Goal: Task Accomplishment & Management: Use online tool/utility

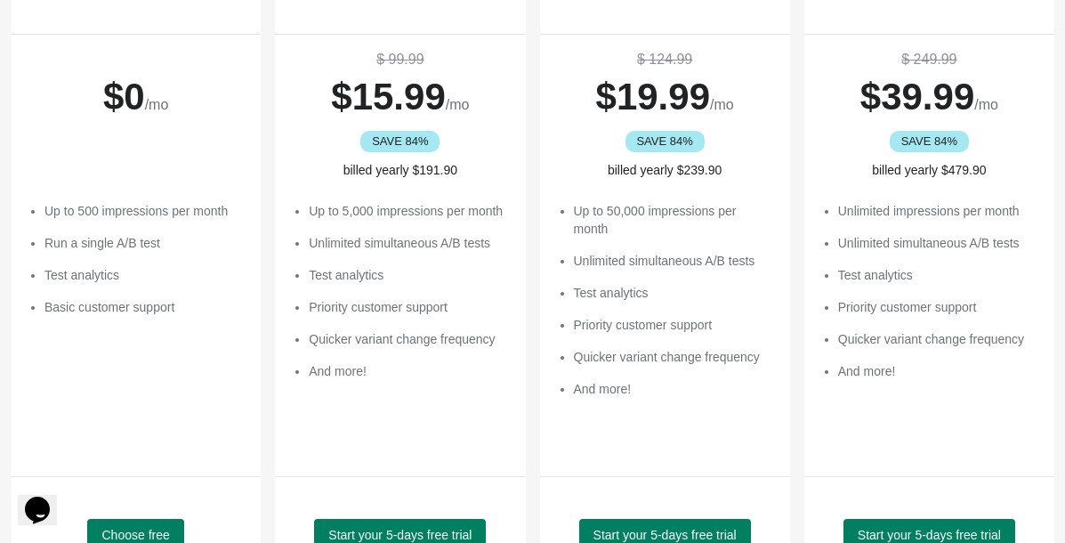
scroll to position [311, 0]
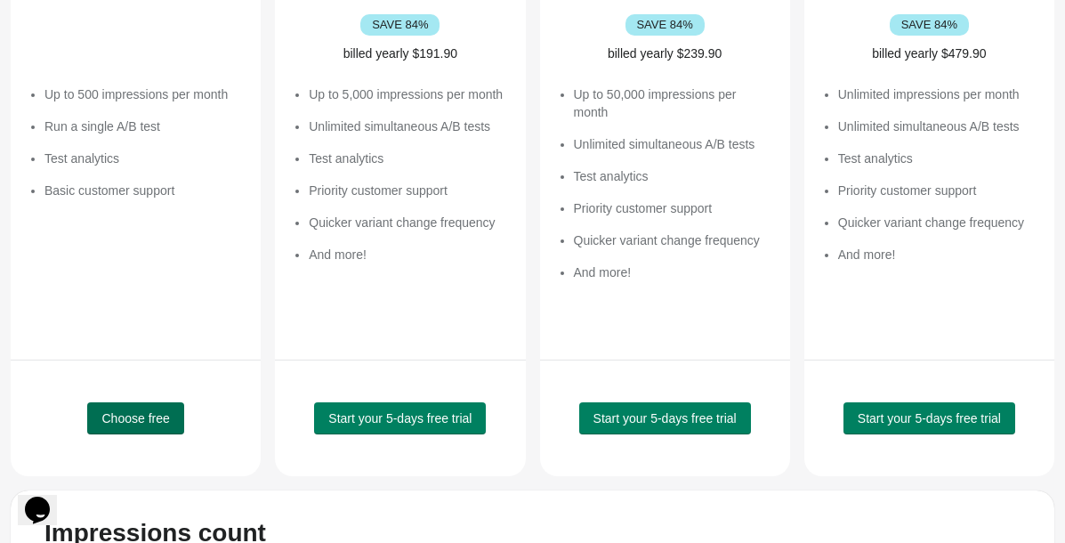
click at [154, 415] on span "Choose free" at bounding box center [135, 418] width 68 height 14
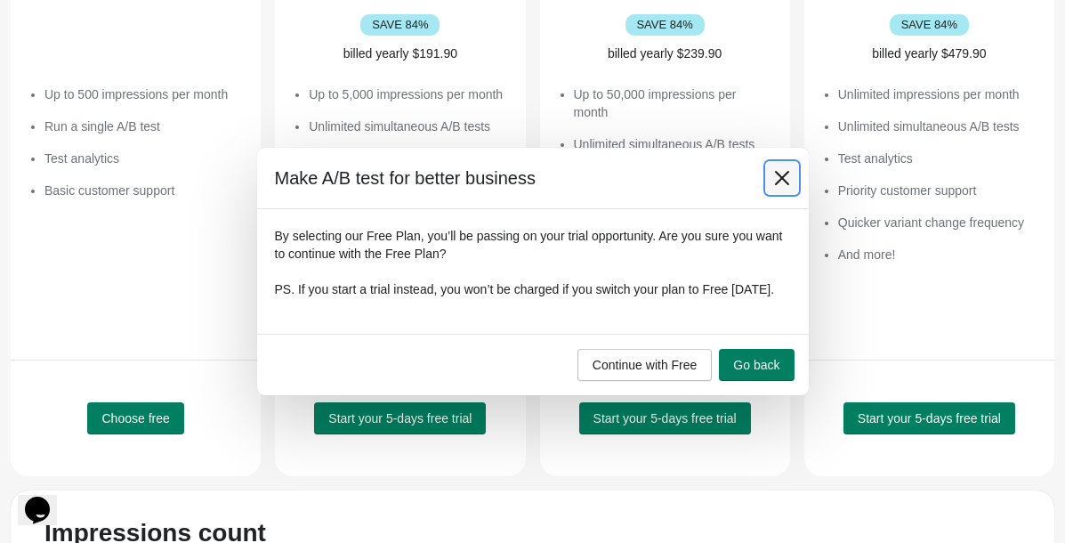
click at [780, 169] on icon at bounding box center [782, 178] width 18 height 18
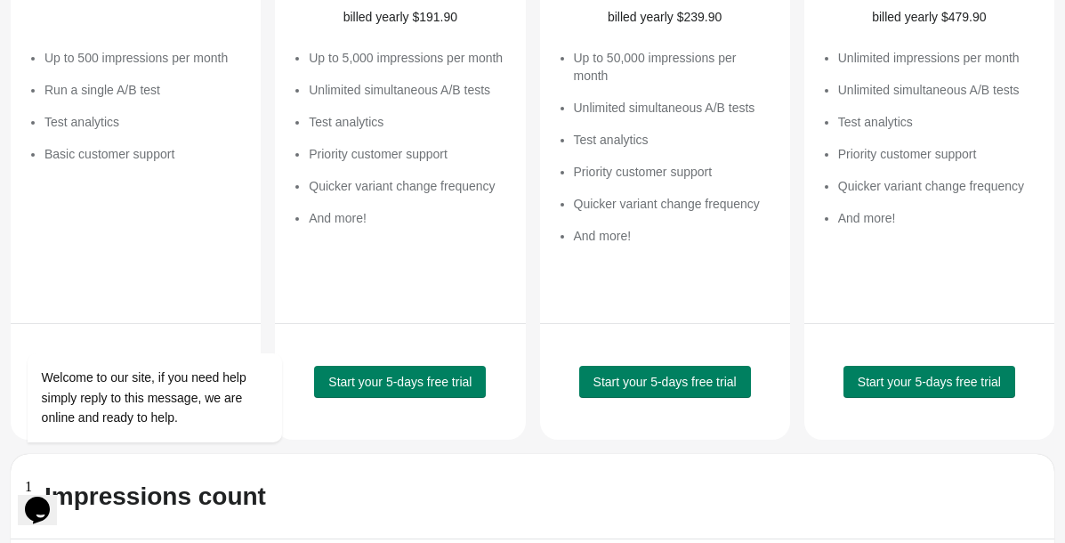
scroll to position [484, 0]
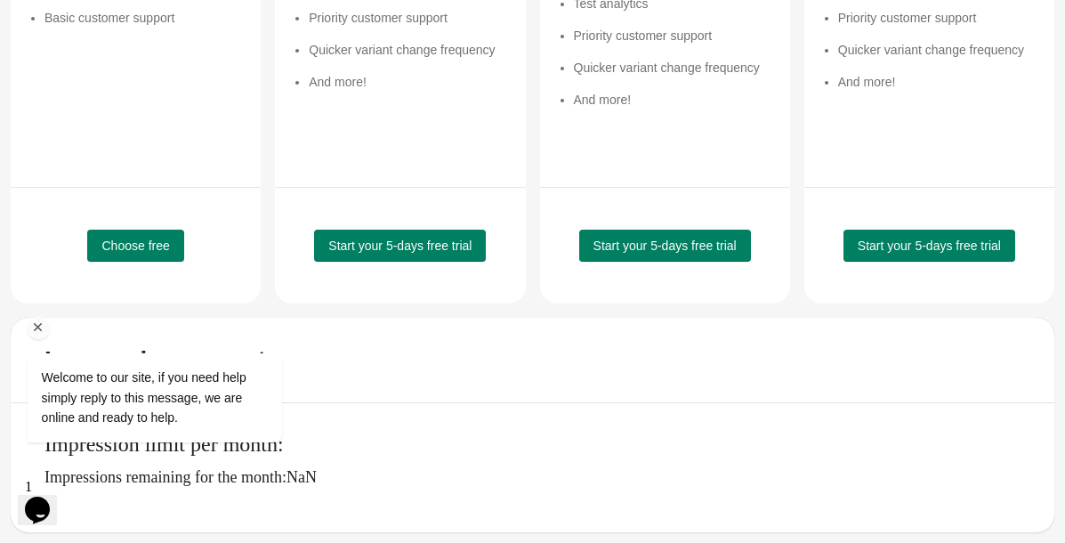
click at [151, 249] on div "Welcome to our site, if you need help simply reply to this message, we are onli…" at bounding box center [178, 324] width 320 height 271
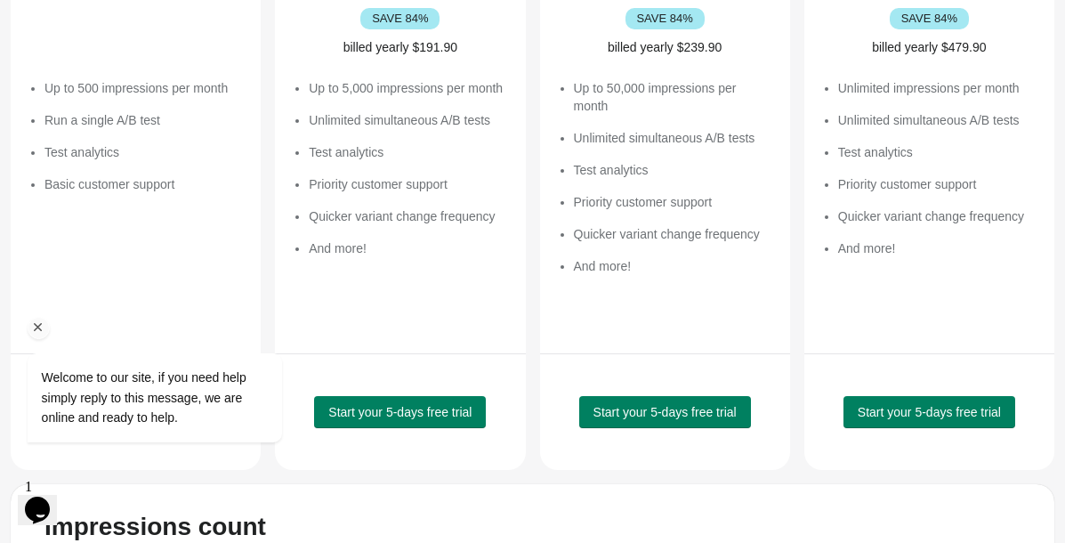
drag, startPoint x: 135, startPoint y: 597, endPoint x: 39, endPoint y: 331, distance: 282.9
click at [39, 331] on icon "Chat attention grabber" at bounding box center [38, 328] width 16 height 16
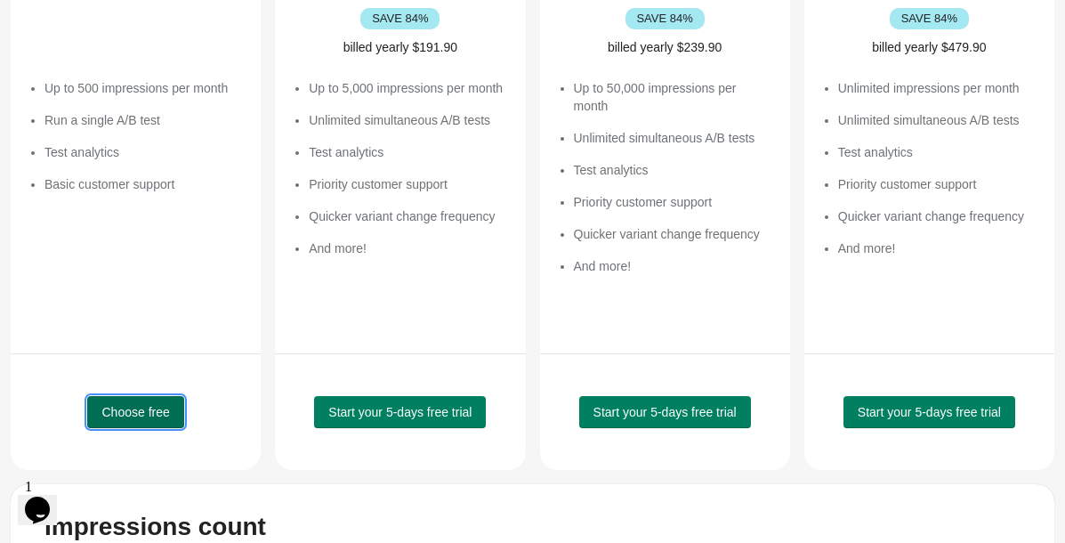
click at [117, 409] on span "Choose free" at bounding box center [135, 412] width 68 height 14
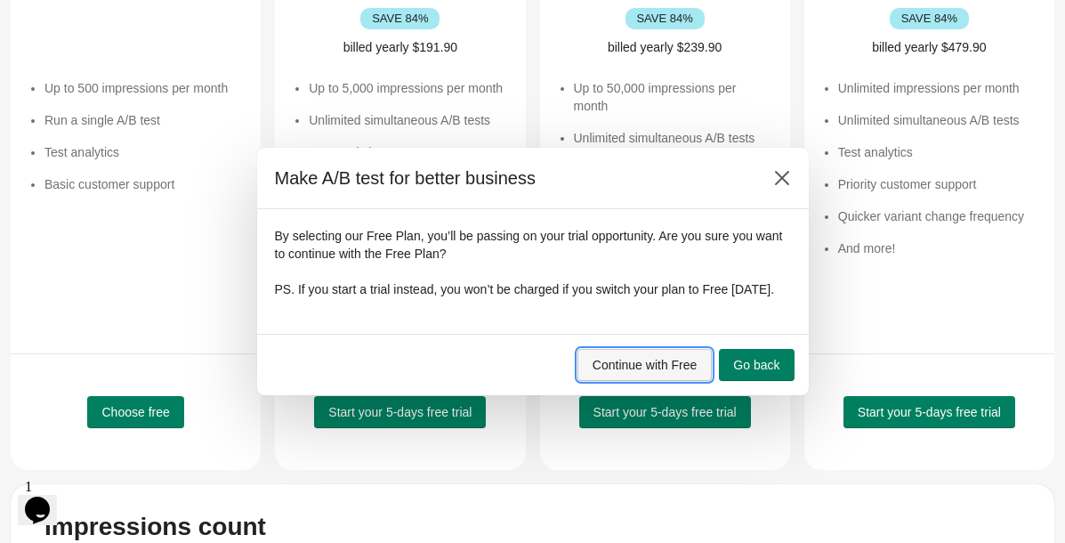
click at [669, 372] on span "Continue with Free" at bounding box center [645, 365] width 105 height 14
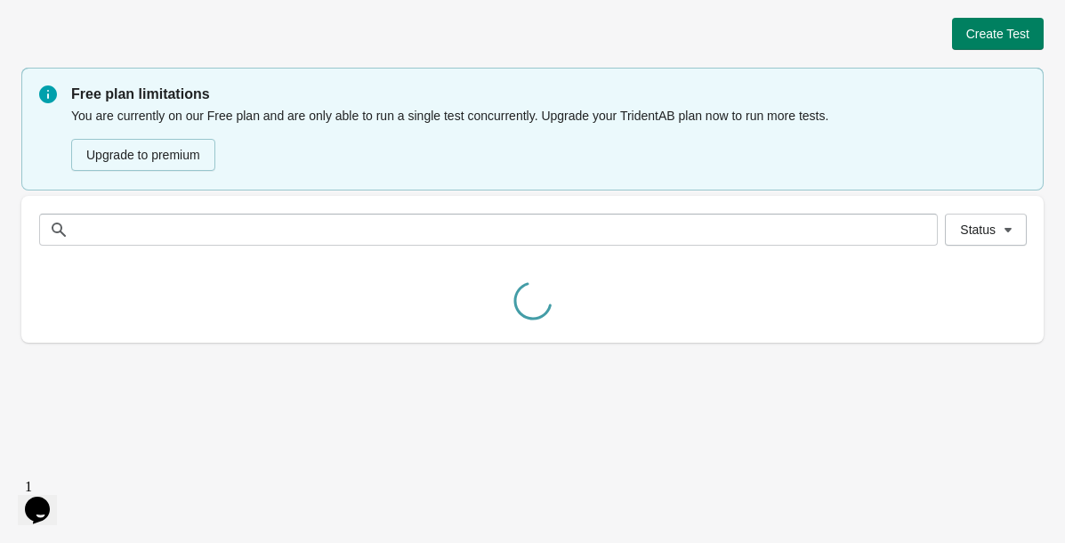
scroll to position [0, 0]
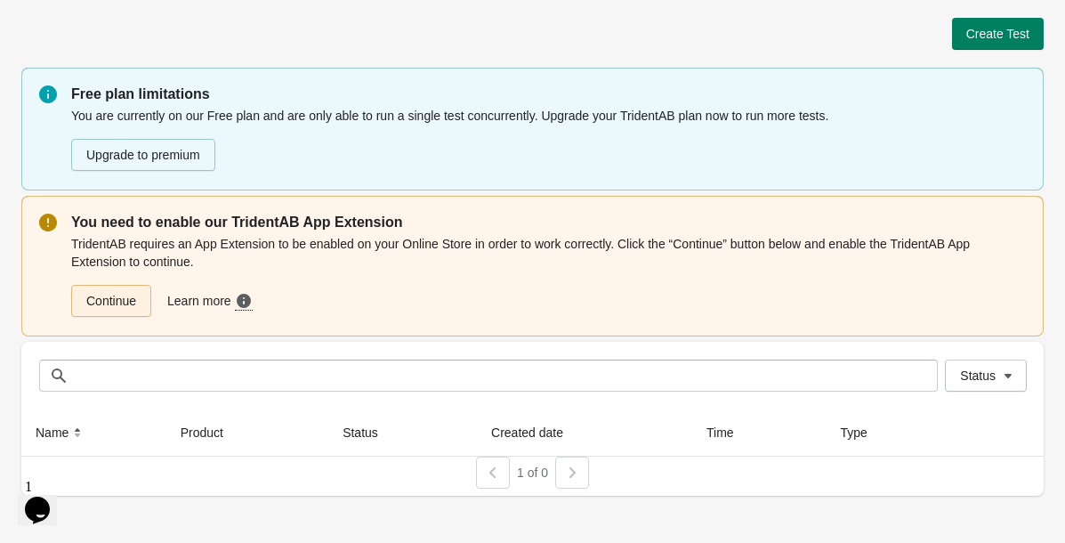
click at [147, 289] on link "Continue" at bounding box center [111, 301] width 80 height 32
click at [141, 298] on link "Continue" at bounding box center [111, 301] width 80 height 32
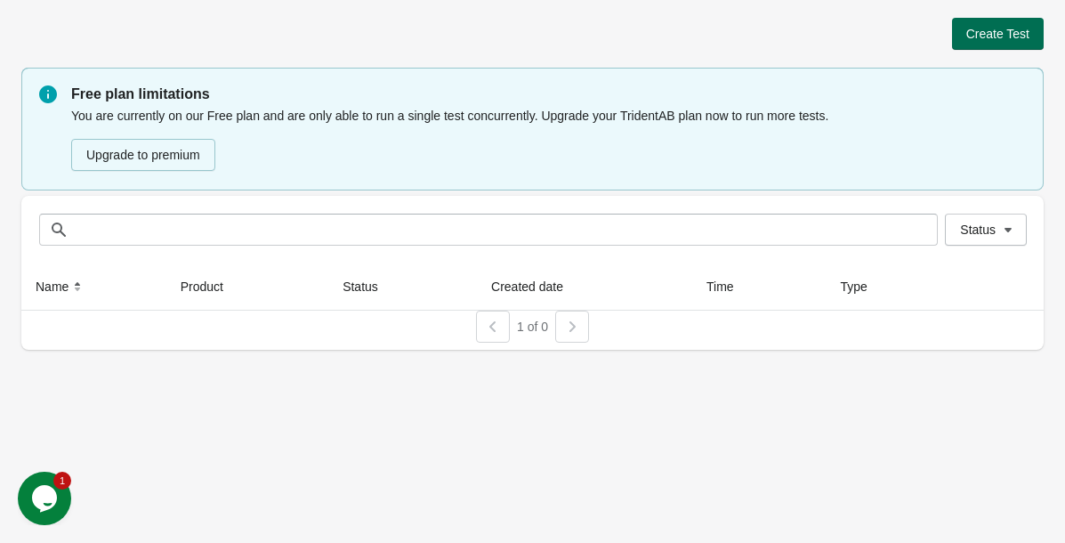
click at [1009, 32] on span "Create Test" at bounding box center [998, 34] width 63 height 14
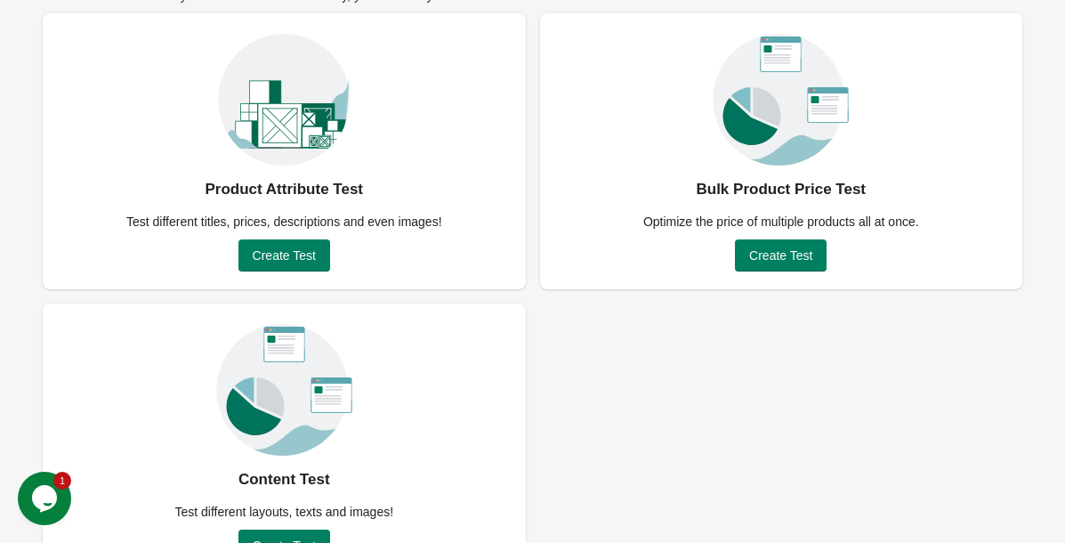
scroll to position [161, 0]
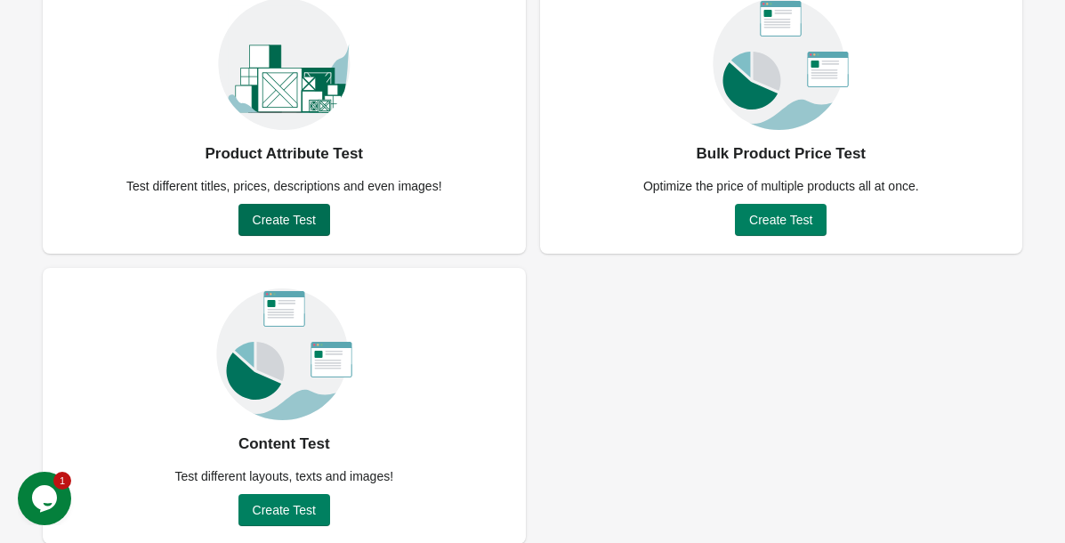
click at [311, 214] on span "Create Test" at bounding box center [284, 220] width 63 height 14
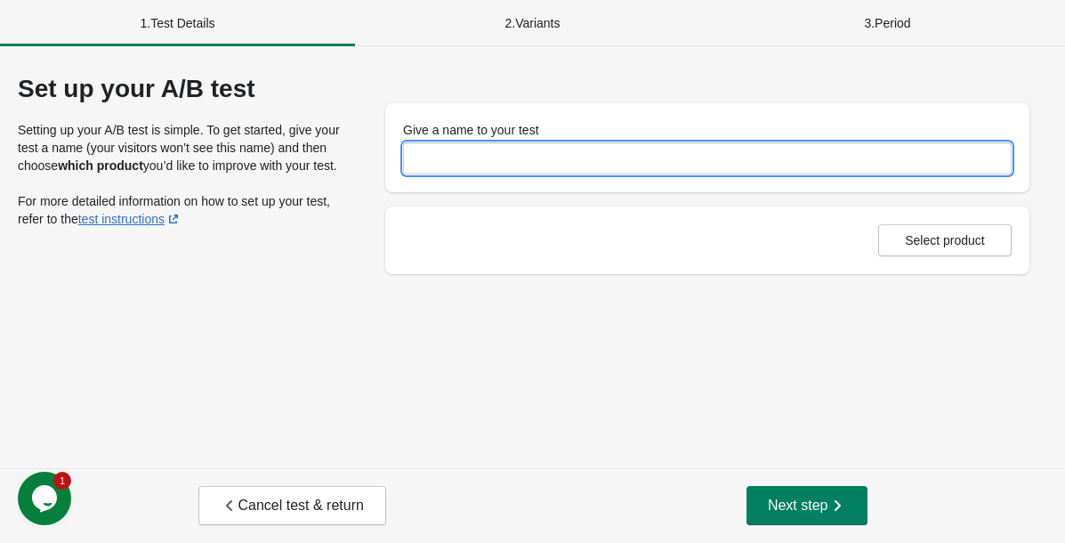
click at [472, 155] on input "Give a name to your test" at bounding box center [707, 158] width 609 height 32
type input "**********"
click at [918, 233] on span "Select product" at bounding box center [945, 240] width 80 height 14
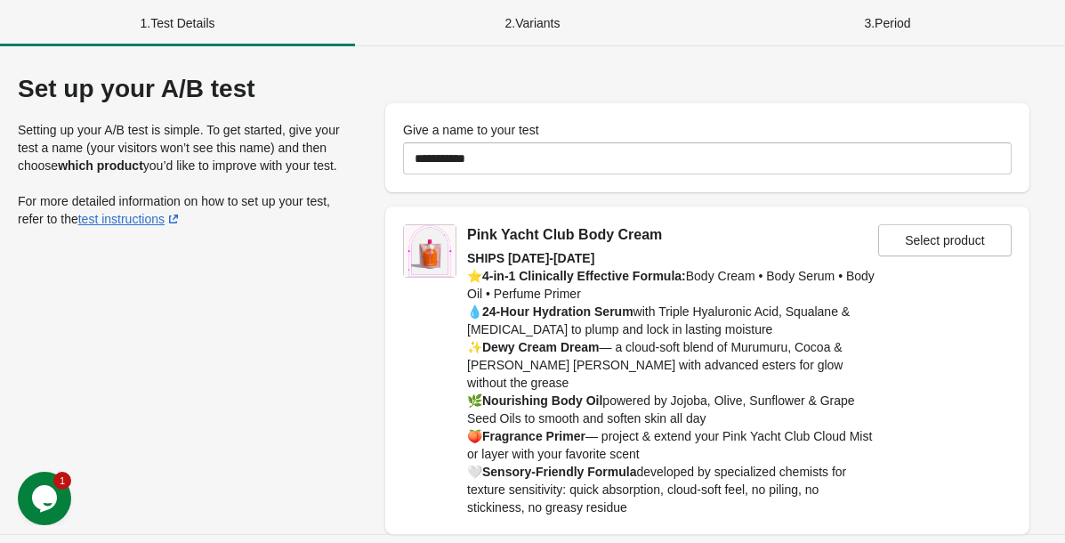
scroll to position [48, 0]
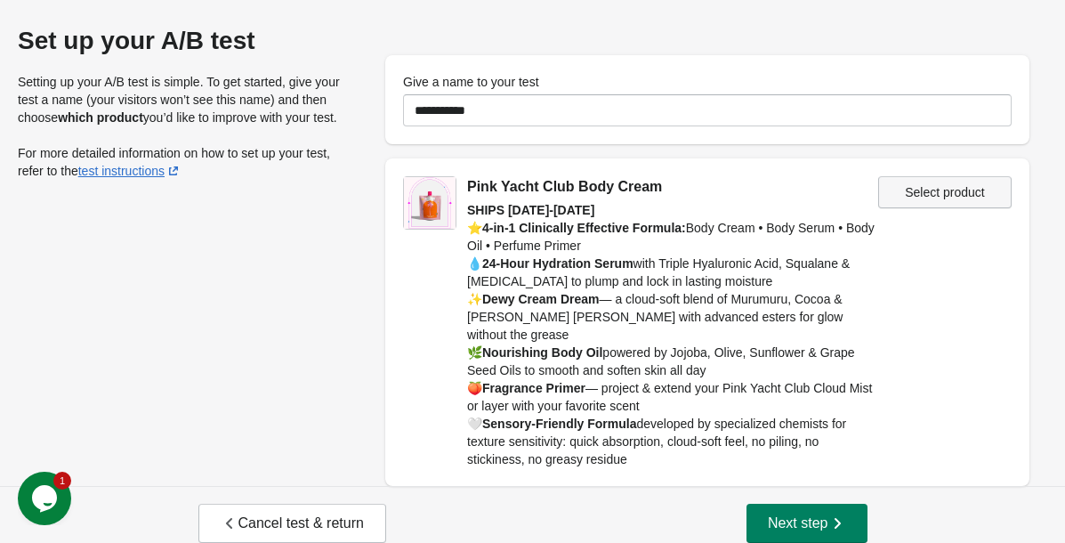
click at [941, 197] on span "Select product" at bounding box center [945, 192] width 80 height 14
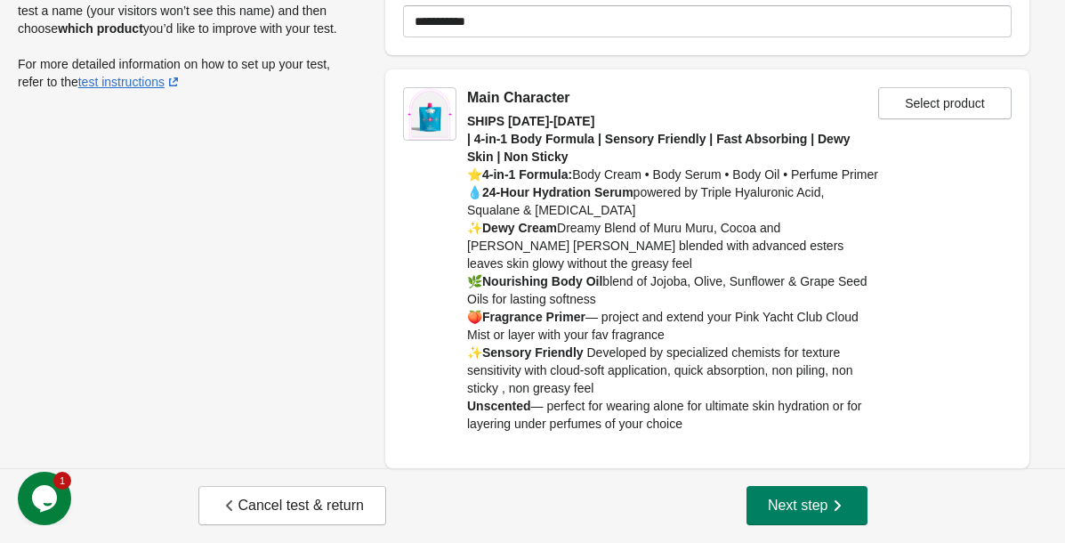
scroll to position [0, 0]
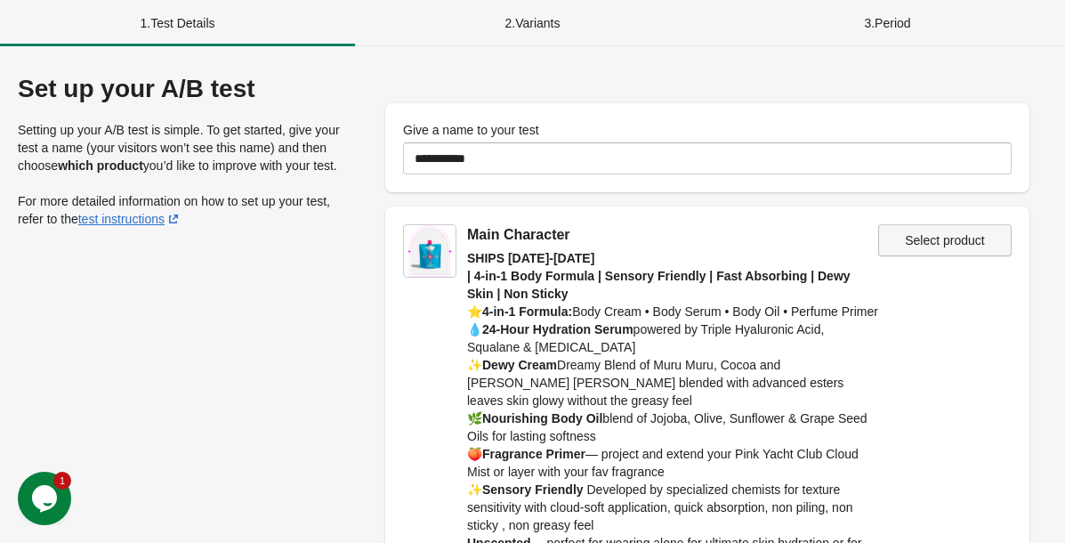
click at [922, 249] on button "Select product" at bounding box center [944, 240] width 133 height 32
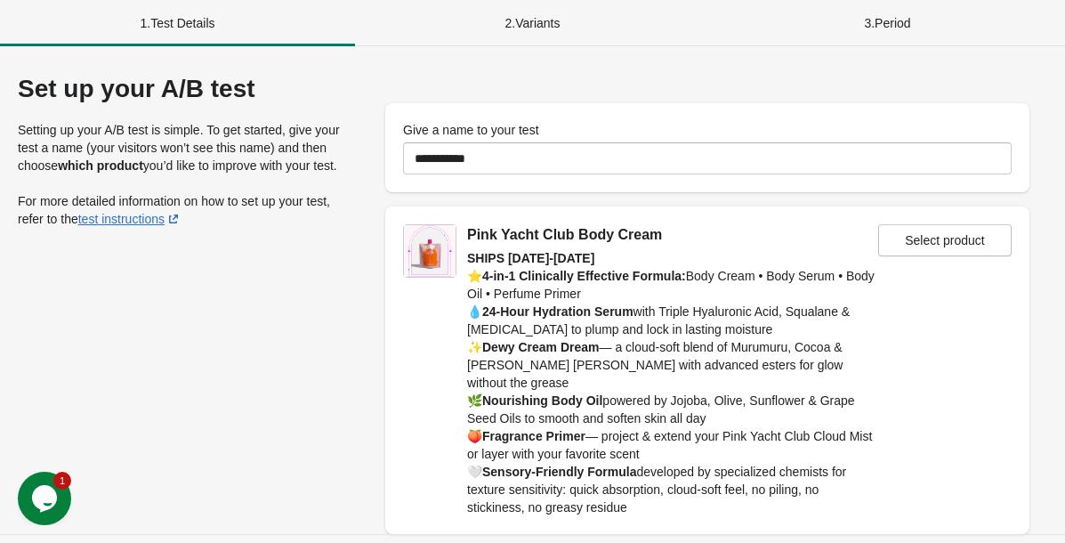
scroll to position [48, 0]
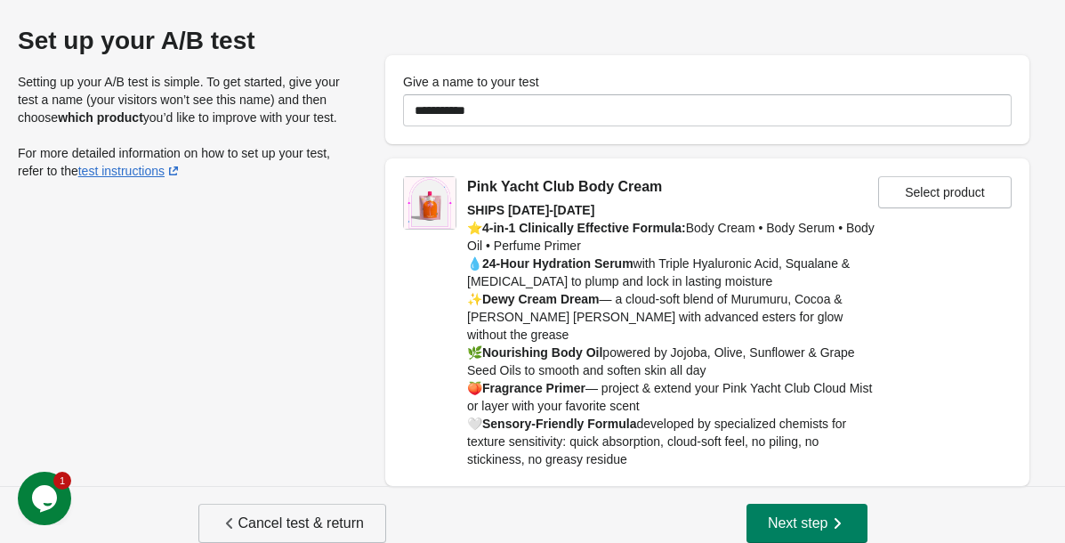
click at [343, 514] on span "Cancel test & return" at bounding box center [292, 523] width 143 height 18
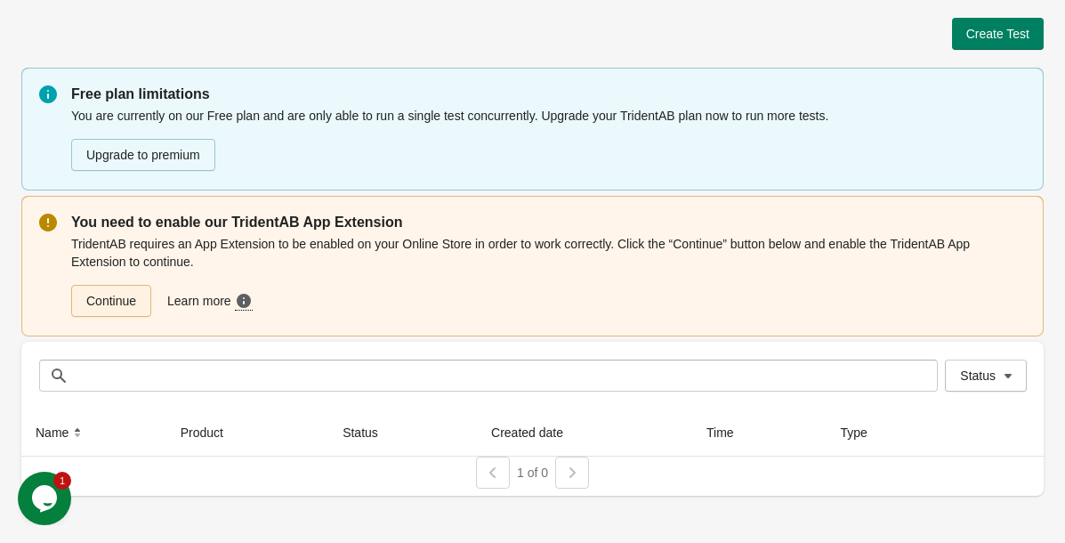
click at [131, 297] on link "Continue" at bounding box center [111, 301] width 80 height 32
click at [1011, 371] on icon "button" at bounding box center [1008, 376] width 18 height 18
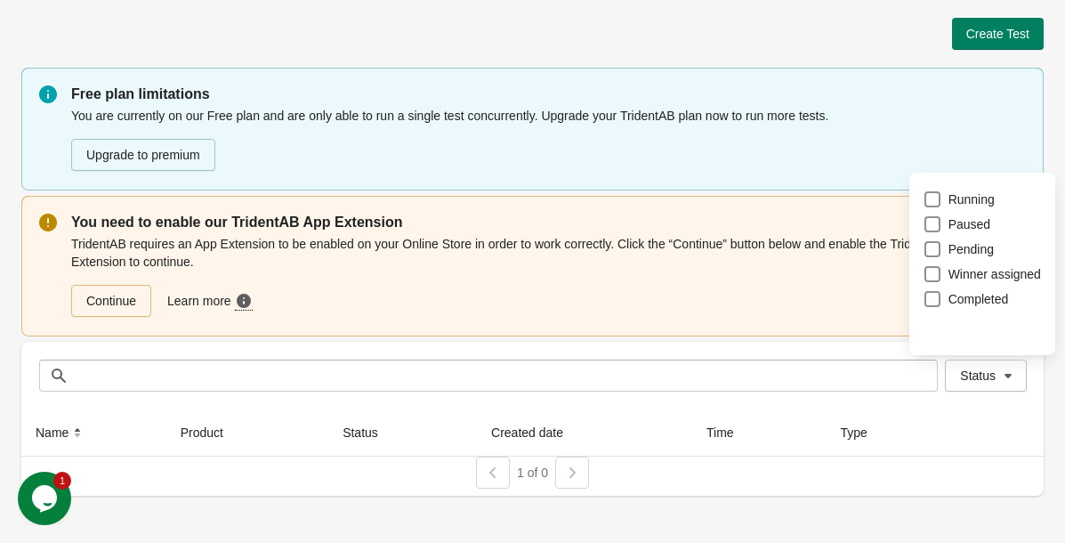
click at [967, 411] on th at bounding box center [1001, 432] width 85 height 47
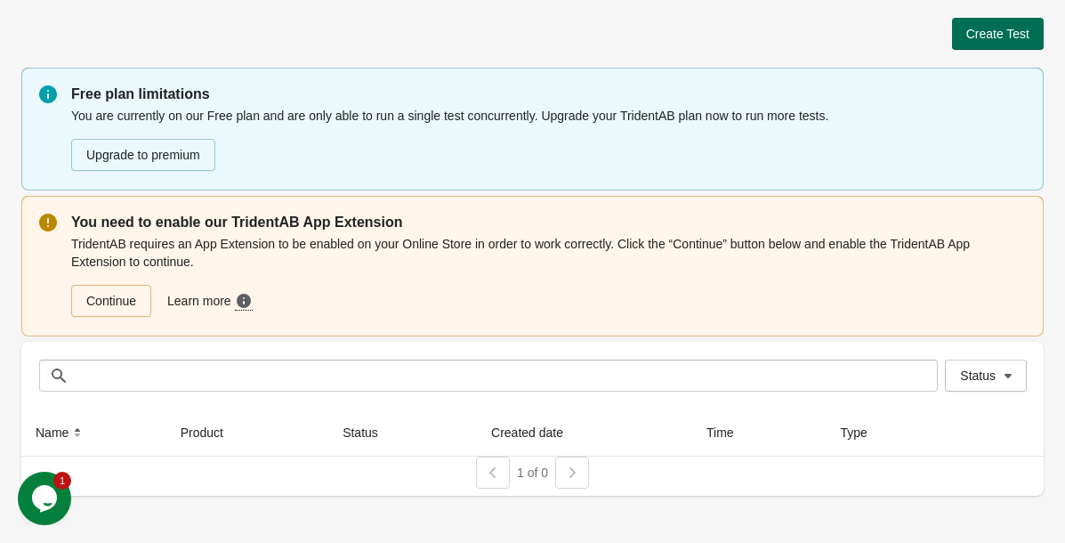
click at [1000, 33] on span "Create Test" at bounding box center [998, 34] width 63 height 14
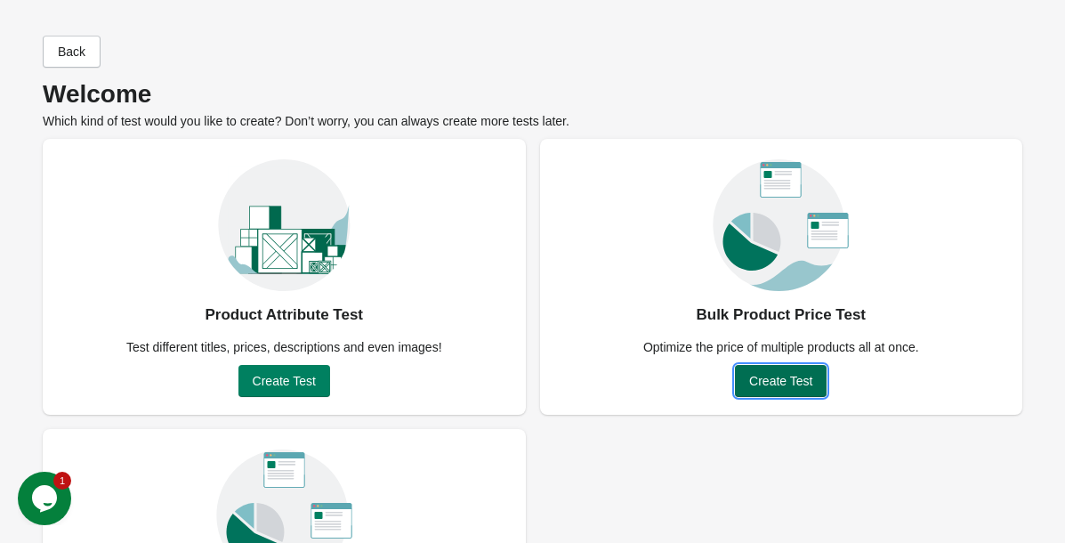
click at [783, 384] on span "Create Test" at bounding box center [780, 381] width 63 height 14
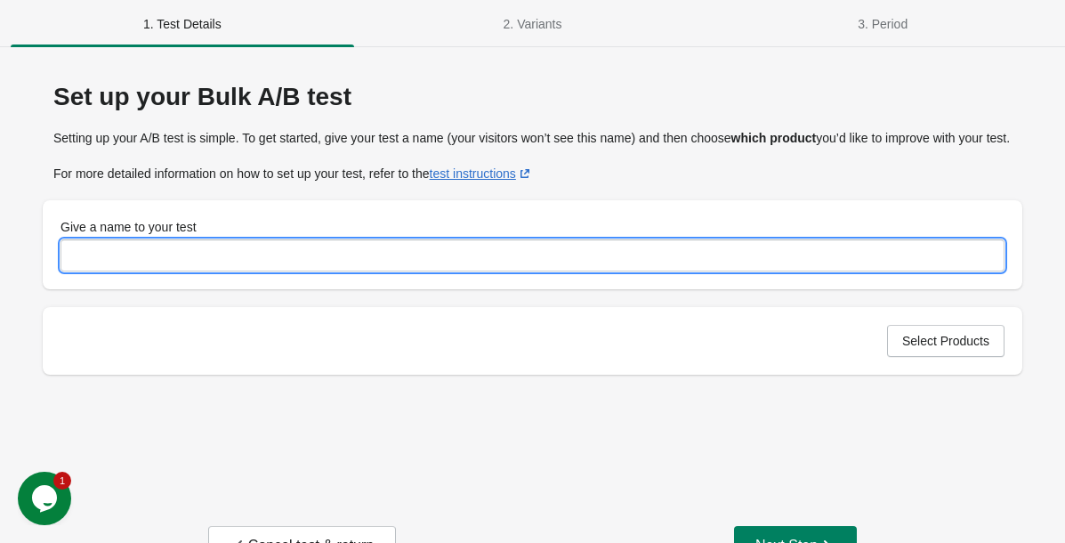
click at [311, 268] on input "Give a name to your test" at bounding box center [533, 255] width 944 height 32
type input "**********"
click at [969, 357] on button "Select Products" at bounding box center [945, 341] width 117 height 32
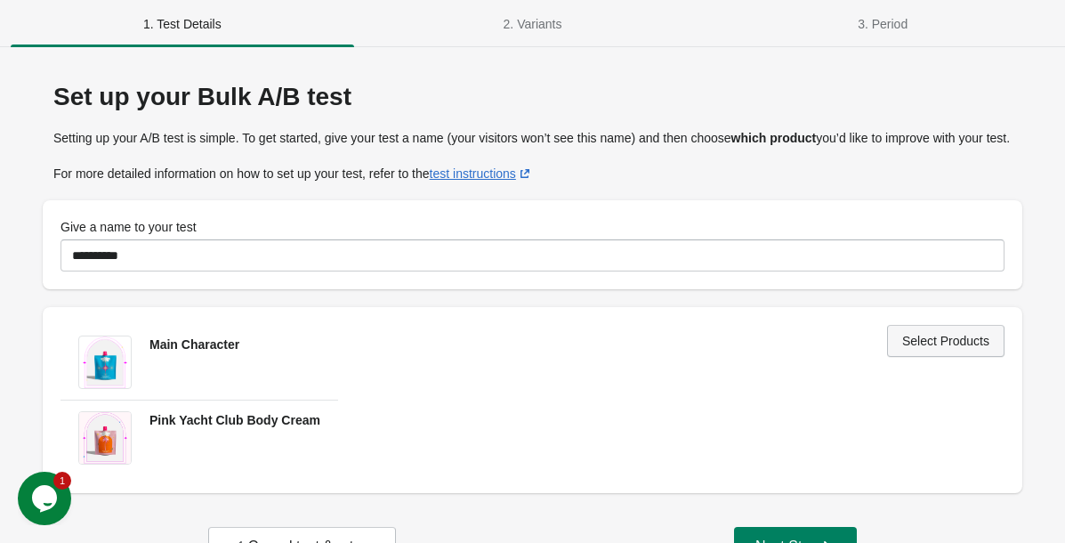
scroll to position [75, 0]
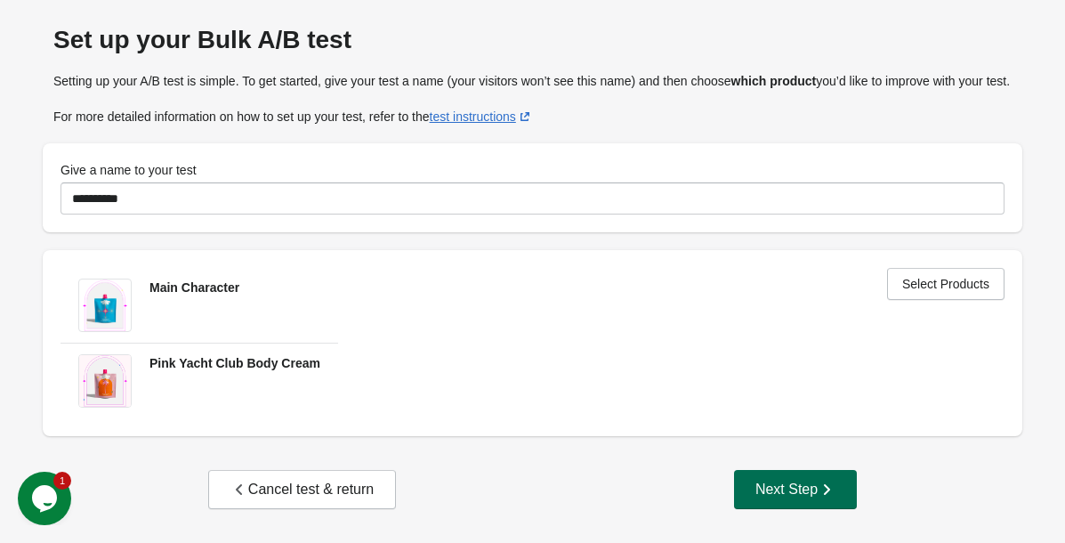
click at [767, 499] on button "Next Step" at bounding box center [795, 489] width 123 height 39
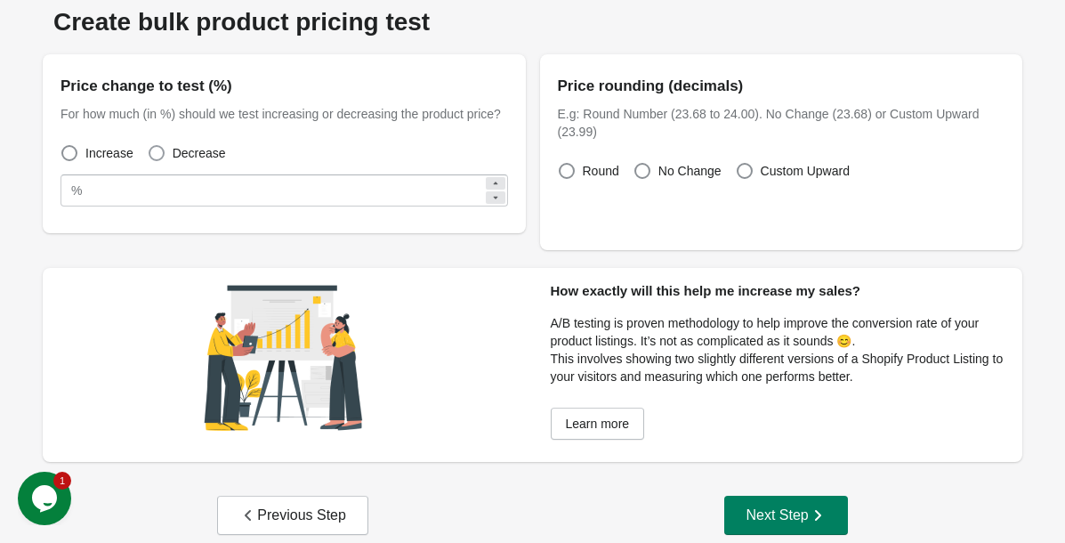
click at [153, 161] on span at bounding box center [157, 153] width 16 height 16
click at [811, 515] on icon "button" at bounding box center [818, 515] width 18 height 18
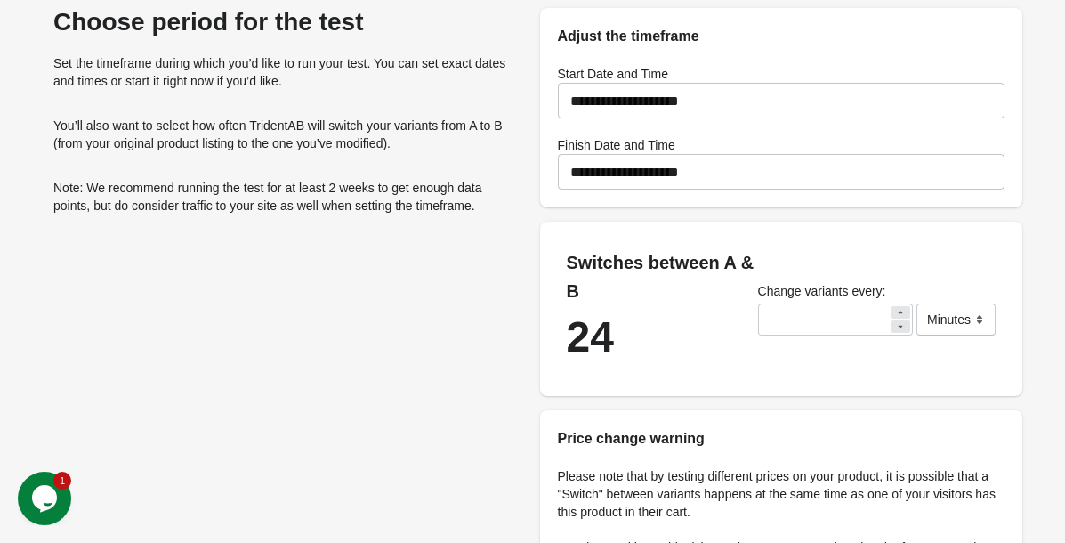
click at [694, 181] on input "**********" at bounding box center [782, 172] width 448 height 50
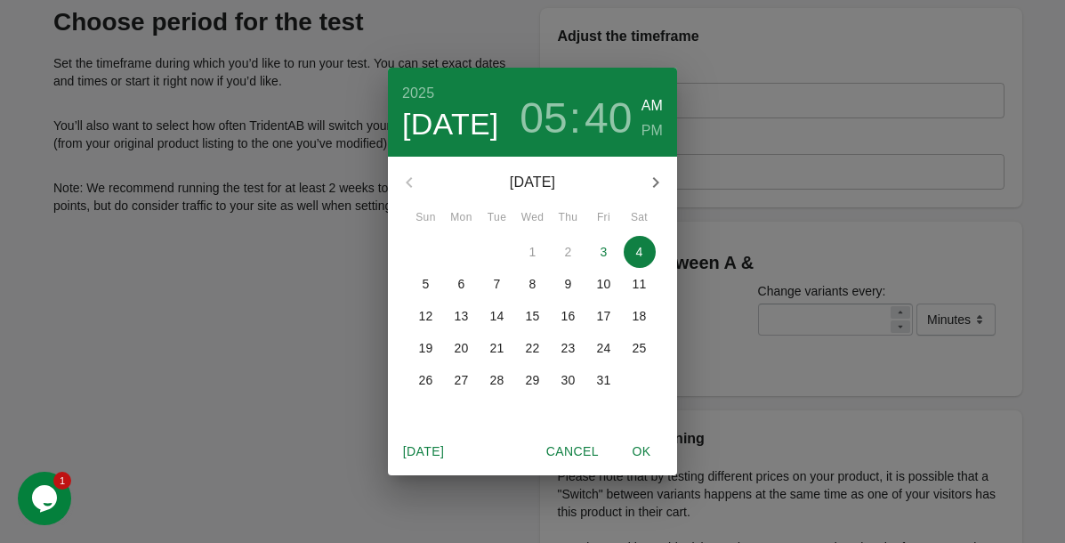
click at [651, 182] on icon "button" at bounding box center [655, 182] width 21 height 21
click at [425, 409] on p "30" at bounding box center [426, 412] width 14 height 18
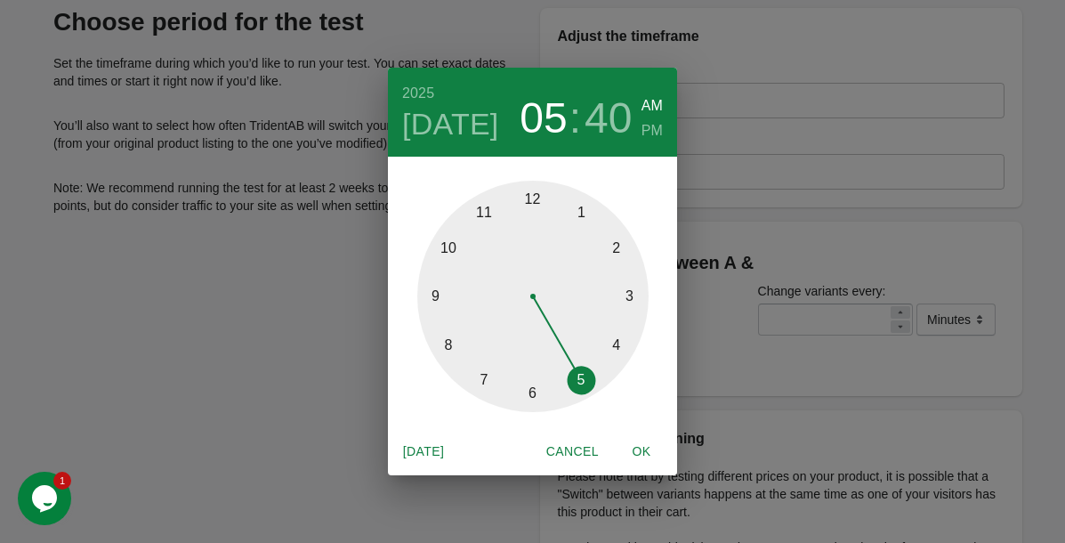
click at [650, 450] on span "OK" at bounding box center [641, 452] width 43 height 22
type input "**********"
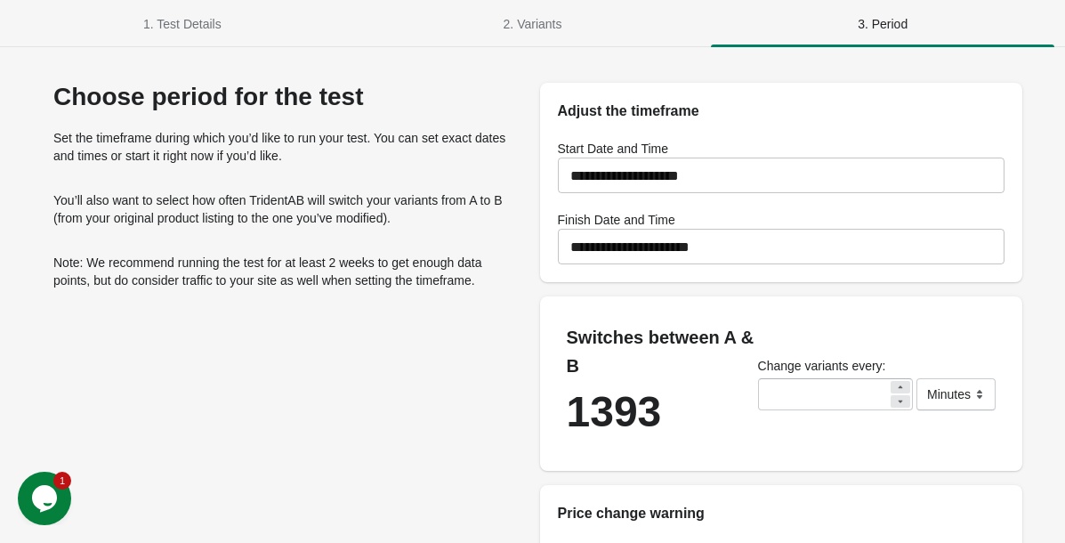
scroll to position [247, 0]
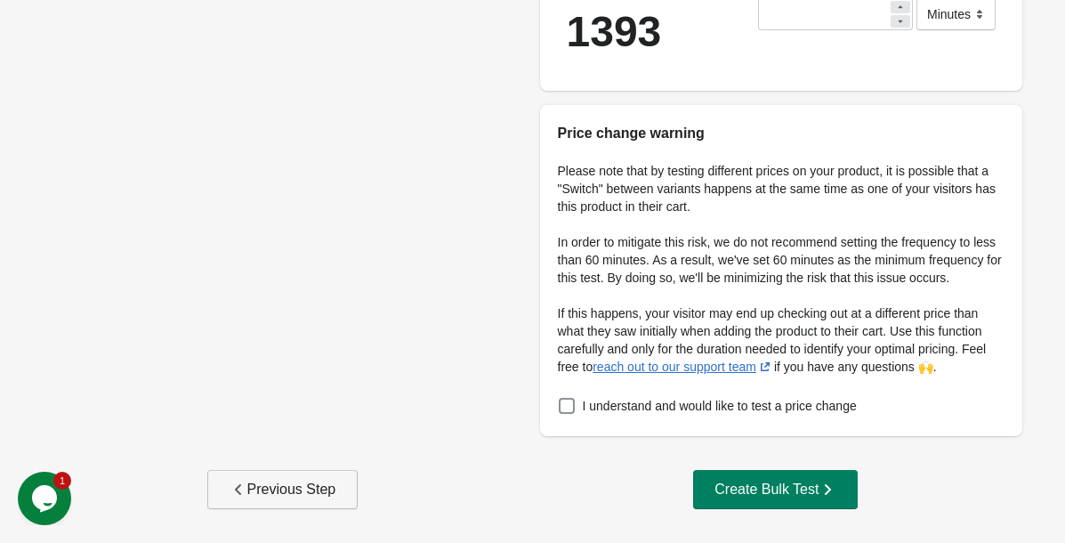
click at [277, 492] on div "Previous Step" at bounding box center [283, 490] width 107 height 18
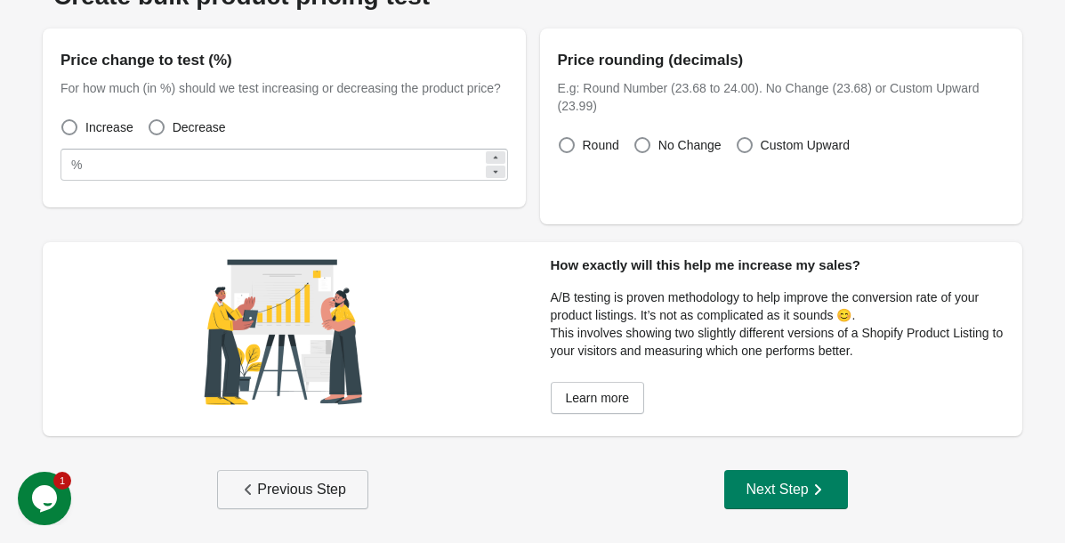
click at [277, 492] on div "Previous Step" at bounding box center [292, 490] width 107 height 18
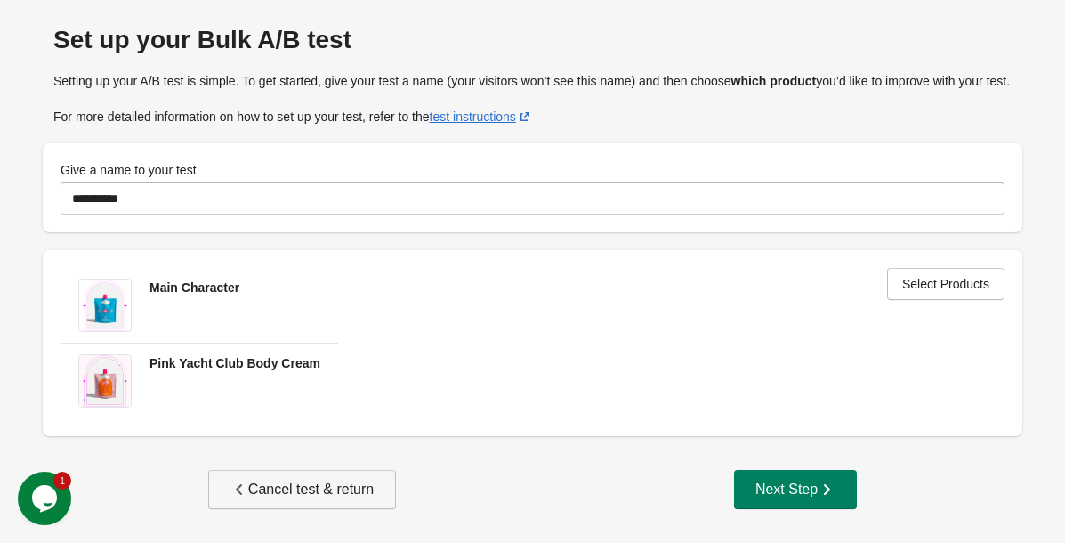
click at [277, 493] on div "Cancel test & return" at bounding box center [302, 490] width 143 height 18
